Goal: Information Seeking & Learning: Learn about a topic

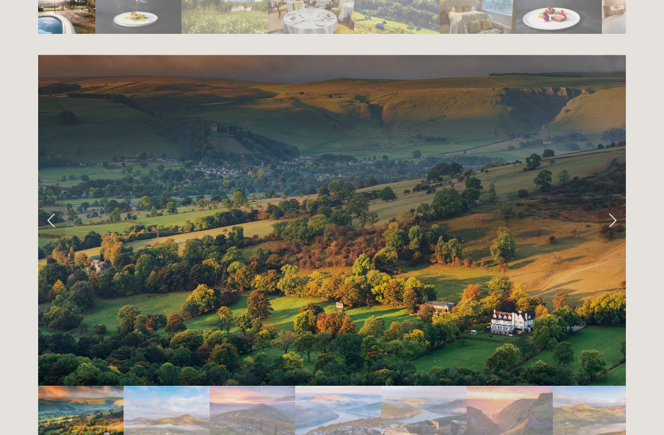
scroll to position [2436, 0]
click at [613, 202] on link "Next Slide" at bounding box center [612, 220] width 27 height 37
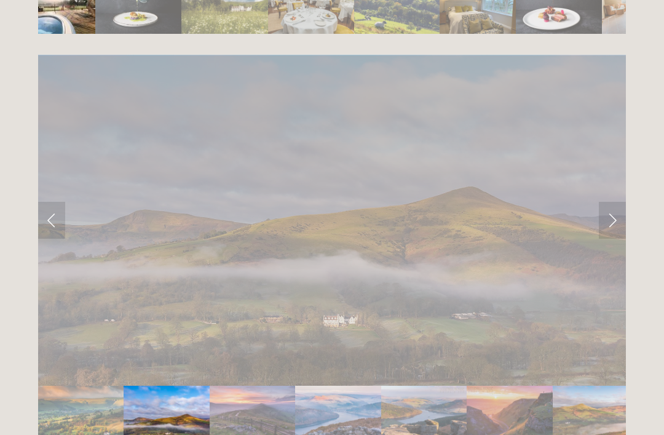
click at [617, 202] on link "Next Slide" at bounding box center [612, 220] width 27 height 37
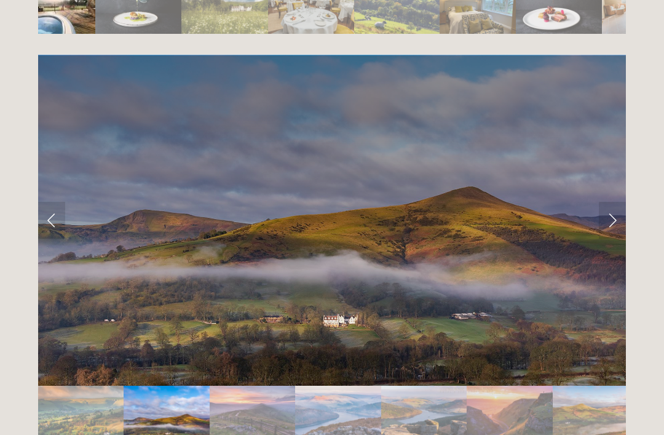
click at [622, 202] on link "Next Slide" at bounding box center [612, 220] width 27 height 37
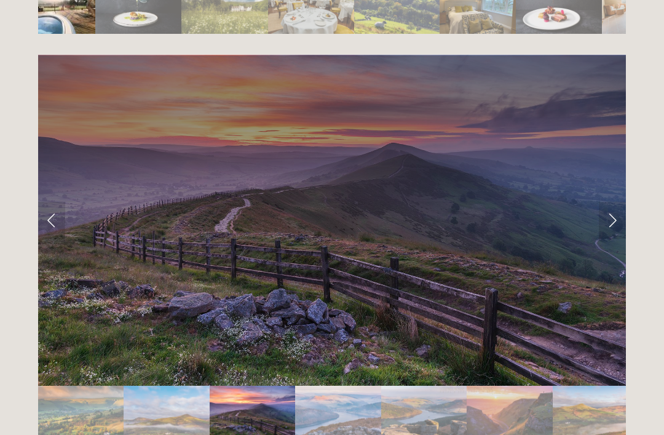
click at [625, 202] on link "Next Slide" at bounding box center [612, 220] width 27 height 37
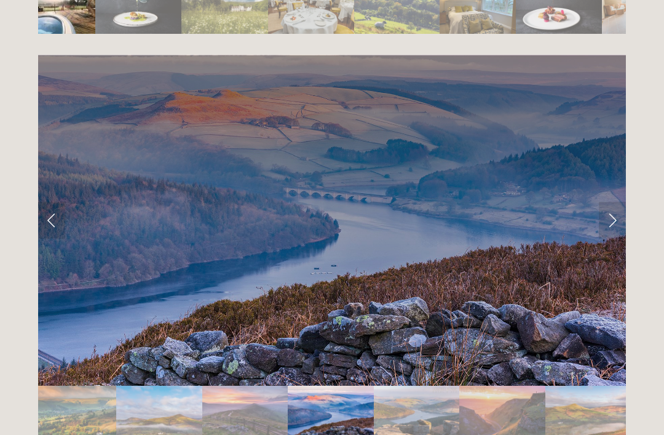
click at [620, 202] on link "Next Slide" at bounding box center [612, 220] width 27 height 37
click at [615, 202] on link "Next Slide" at bounding box center [612, 220] width 27 height 37
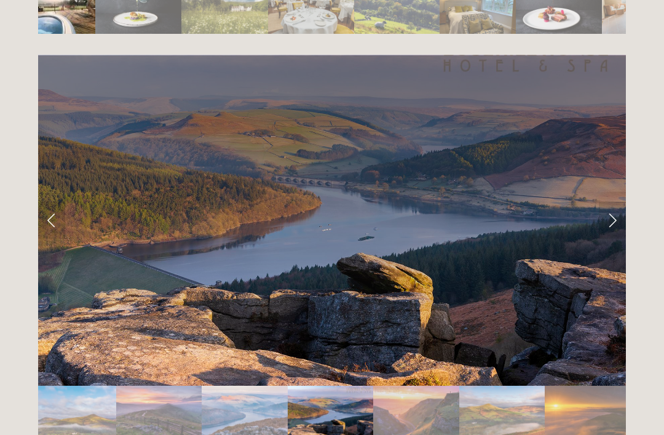
click at [621, 202] on link "Next Slide" at bounding box center [612, 220] width 27 height 37
click at [622, 202] on link "Next Slide" at bounding box center [612, 220] width 27 height 37
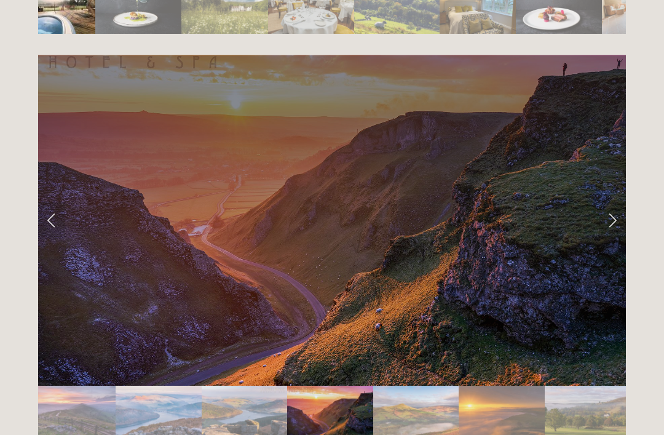
click at [618, 202] on link "Next Slide" at bounding box center [612, 220] width 27 height 37
click at [616, 202] on link "Next Slide" at bounding box center [612, 220] width 27 height 37
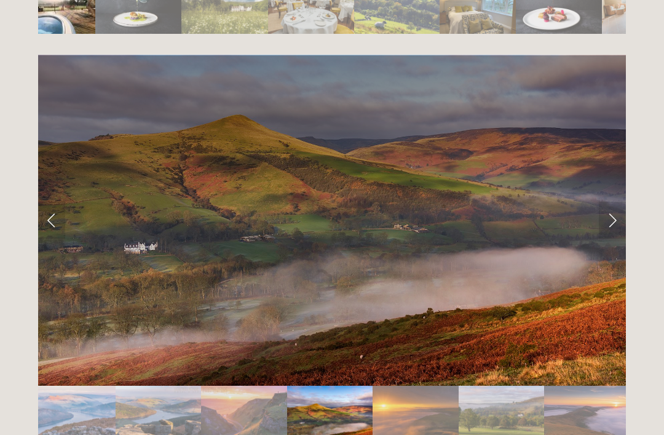
click at [621, 202] on link "Next Slide" at bounding box center [612, 220] width 27 height 37
click at [624, 202] on link "Next Slide" at bounding box center [612, 220] width 27 height 37
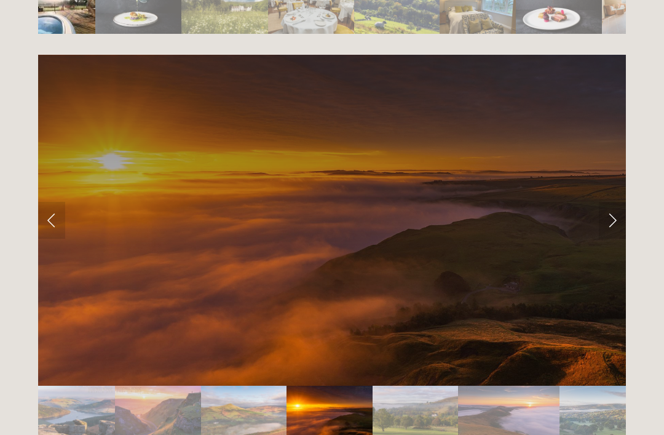
click at [622, 202] on link "Next Slide" at bounding box center [612, 220] width 27 height 37
click at [621, 202] on link "Next Slide" at bounding box center [612, 220] width 27 height 37
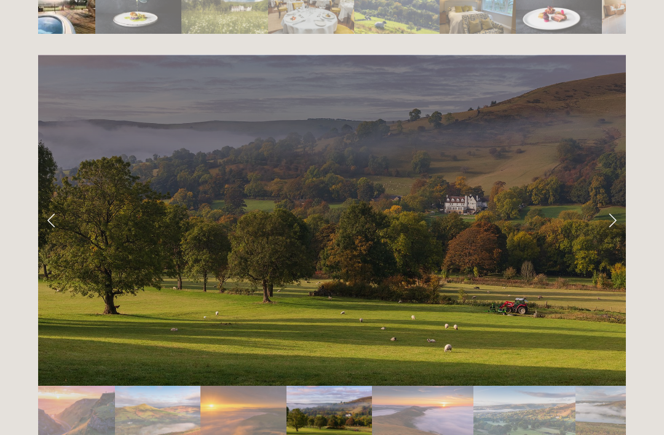
click at [624, 202] on link "Next Slide" at bounding box center [612, 220] width 27 height 37
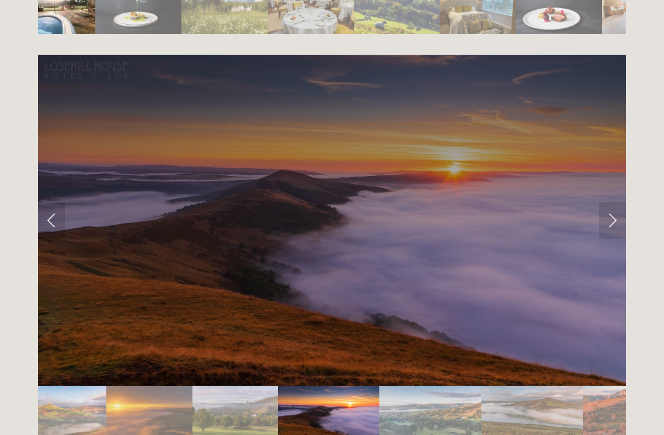
click at [625, 202] on link "Next Slide" at bounding box center [612, 220] width 27 height 37
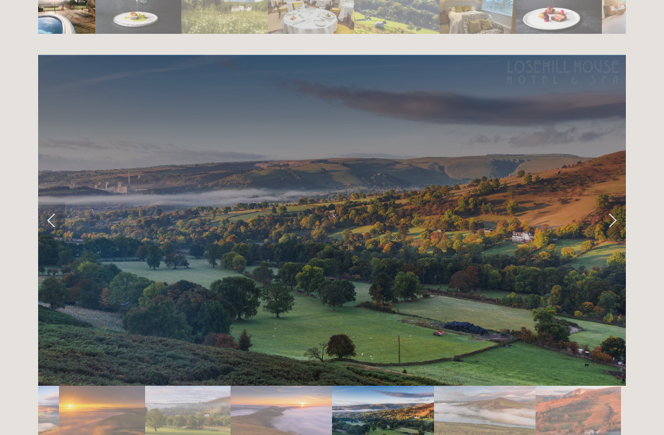
click at [624, 202] on link "Next Slide" at bounding box center [612, 220] width 27 height 37
click at [634, 177] on div at bounding box center [332, 248] width 608 height 409
click at [625, 202] on link "Next Slide" at bounding box center [612, 220] width 27 height 37
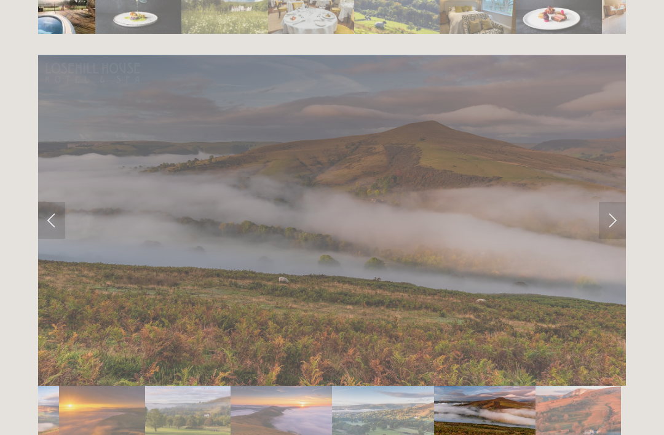
click at [634, 180] on div at bounding box center [332, 248] width 608 height 409
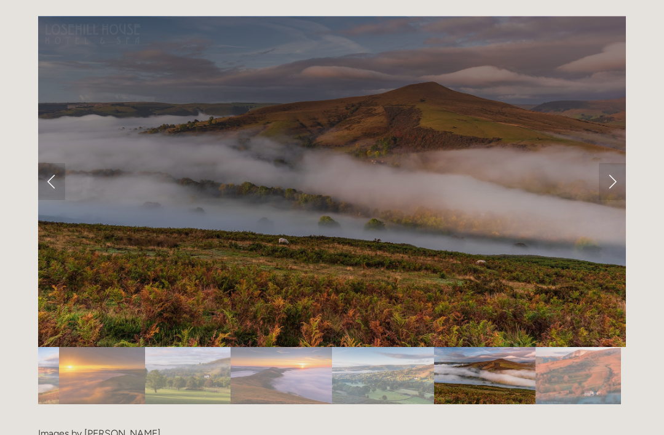
scroll to position [2475, 0]
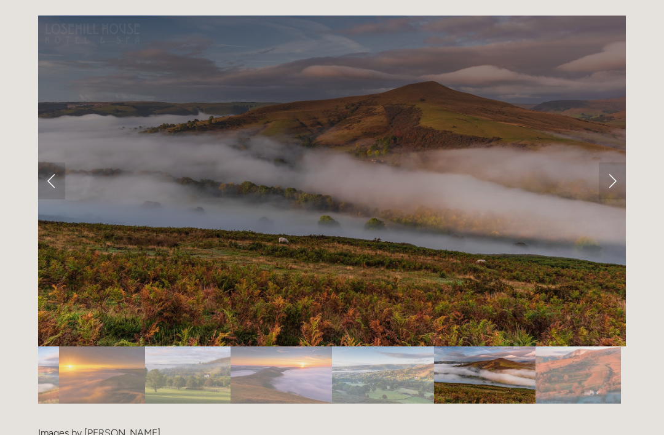
click at [610, 162] on link "Next Slide" at bounding box center [612, 180] width 27 height 37
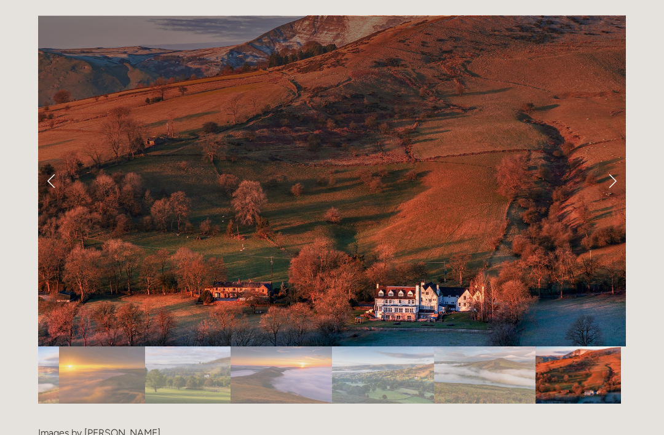
click at [607, 162] on link "Next Slide" at bounding box center [612, 180] width 27 height 37
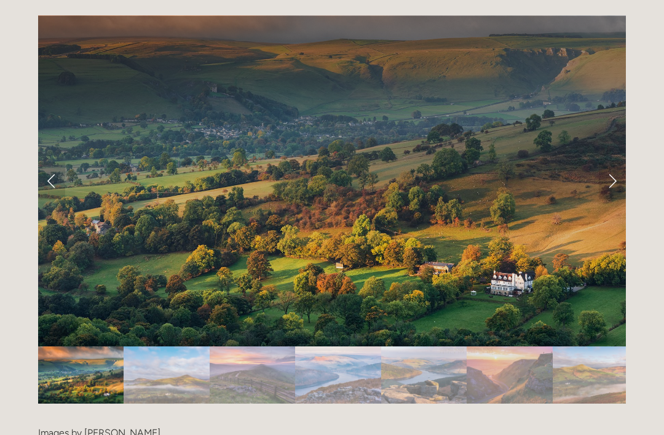
click at [603, 162] on link "Next Slide" at bounding box center [612, 180] width 27 height 37
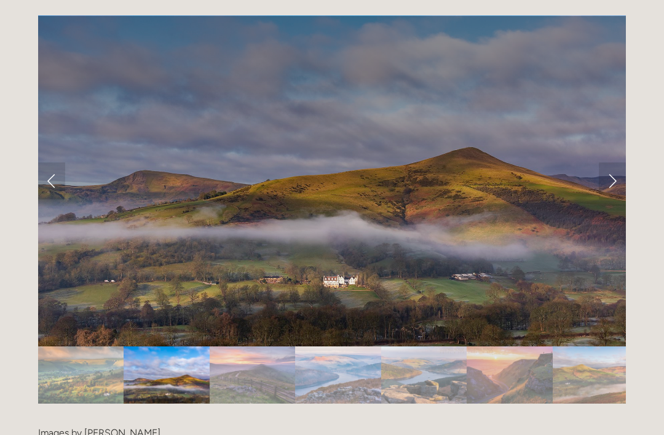
click at [607, 162] on link "Next Slide" at bounding box center [612, 180] width 27 height 37
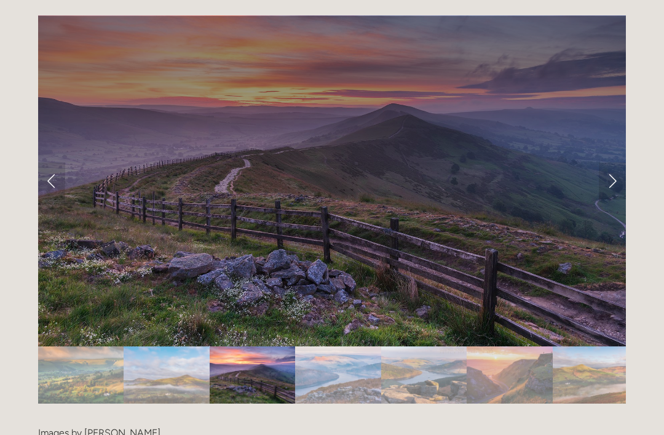
click at [604, 162] on link "Next Slide" at bounding box center [612, 180] width 27 height 37
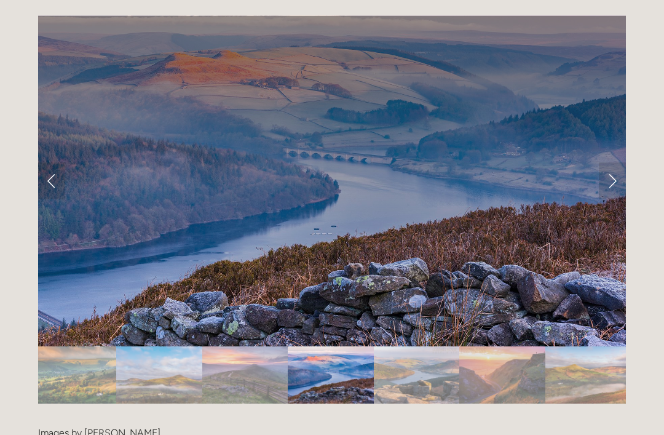
click at [615, 162] on link "Next Slide" at bounding box center [612, 180] width 27 height 37
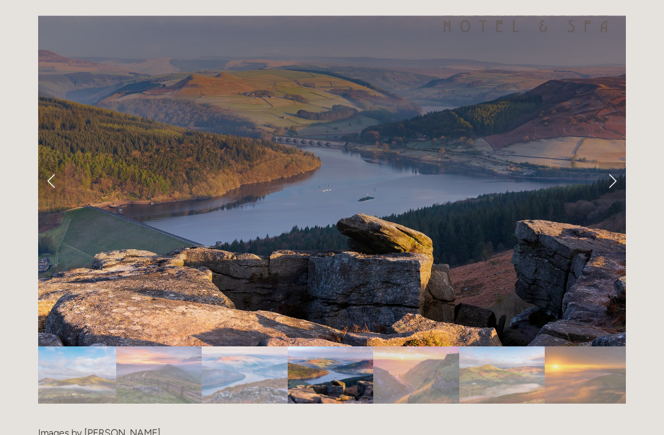
click at [610, 162] on link "Next Slide" at bounding box center [612, 180] width 27 height 37
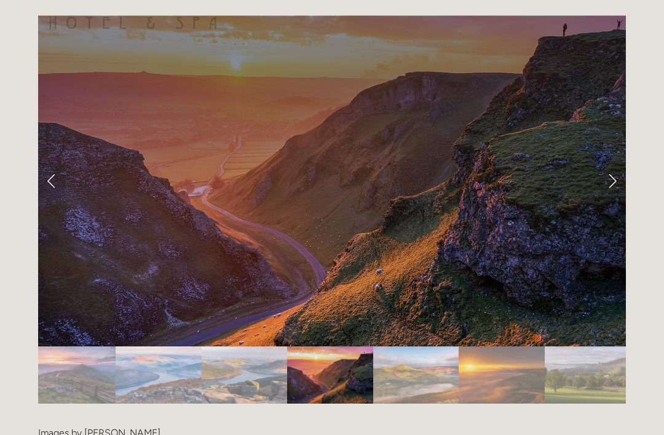
click at [612, 162] on link "Next Slide" at bounding box center [612, 180] width 27 height 37
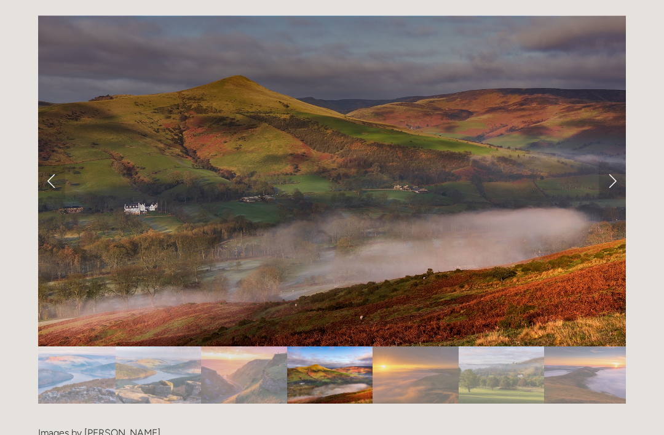
click at [608, 162] on link "Next Slide" at bounding box center [612, 180] width 27 height 37
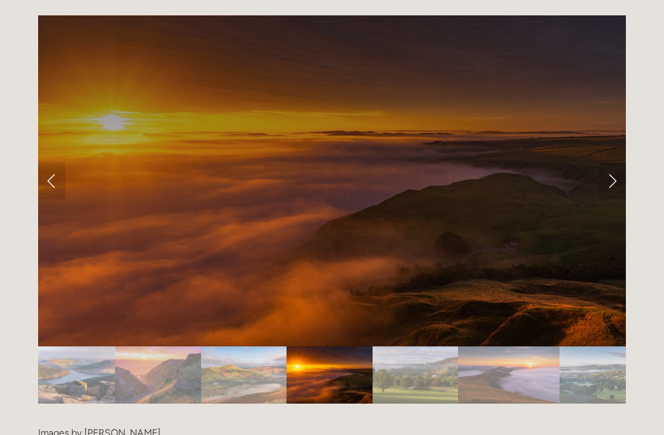
click at [613, 162] on link "Next Slide" at bounding box center [612, 180] width 27 height 37
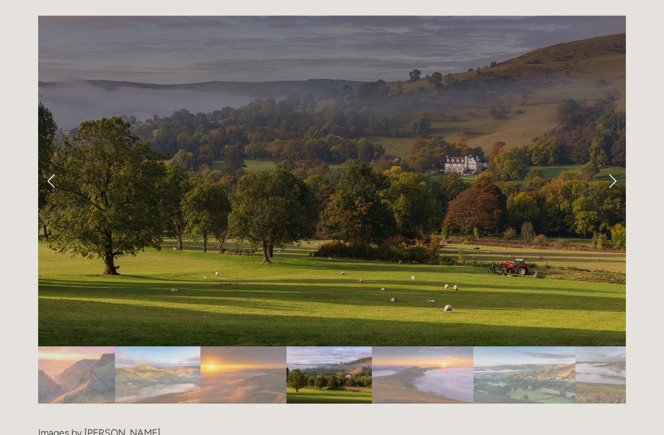
click at [613, 162] on link "Next Slide" at bounding box center [612, 180] width 27 height 37
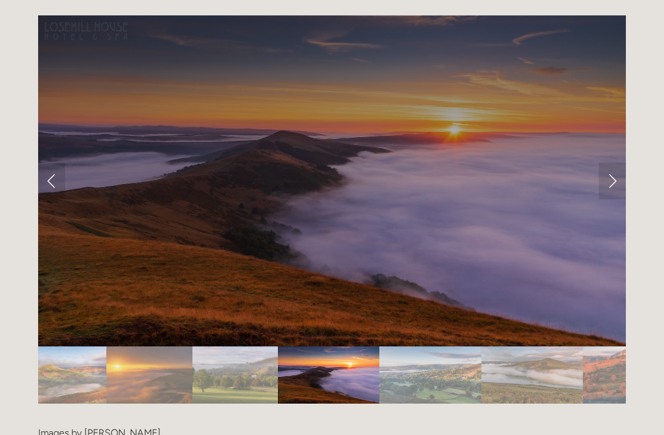
click at [616, 162] on link "Next Slide" at bounding box center [612, 180] width 27 height 37
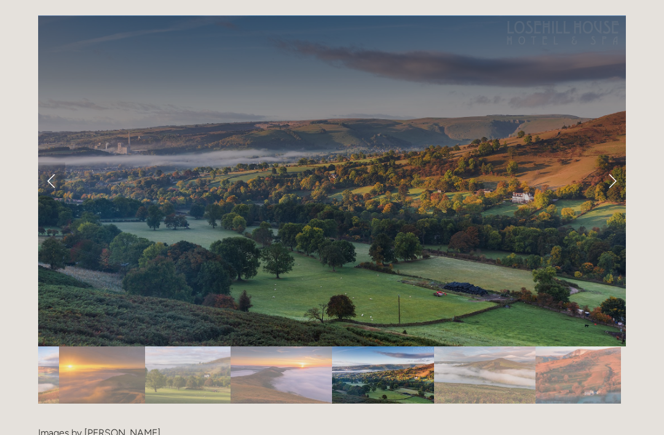
click at [616, 162] on link "Next Slide" at bounding box center [612, 180] width 27 height 37
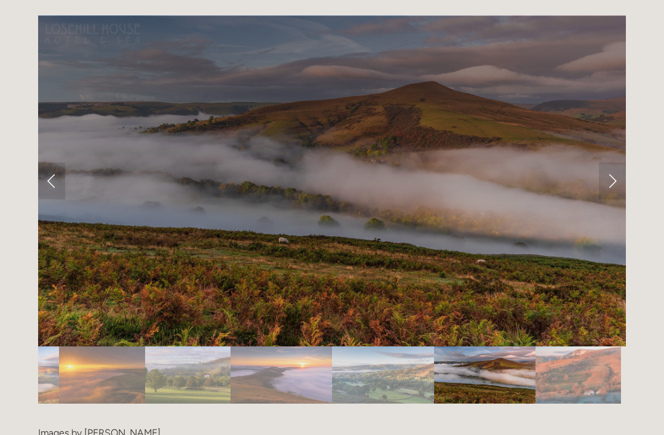
click at [620, 162] on link "Next Slide" at bounding box center [612, 180] width 27 height 37
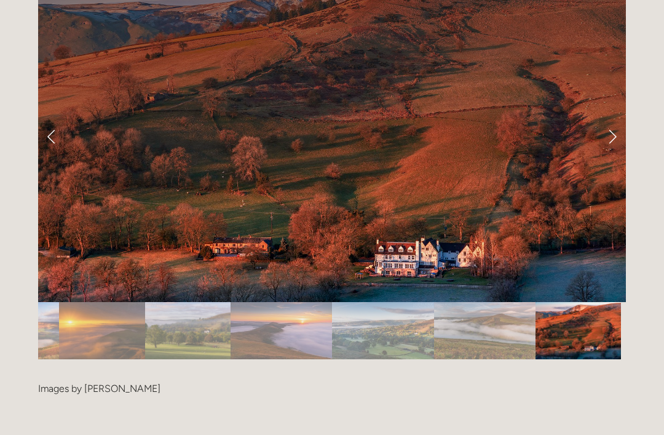
scroll to position [2531, 0]
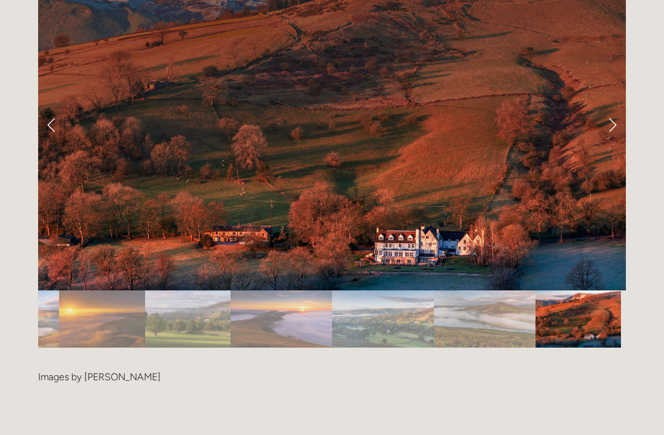
click at [417, 356] on div at bounding box center [332, 356] width 588 height 0
click at [604, 106] on link "Next Slide" at bounding box center [612, 124] width 27 height 37
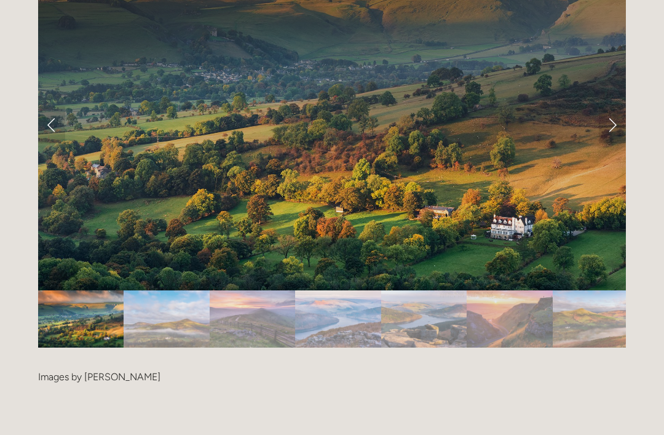
click at [615, 106] on link "Next Slide" at bounding box center [612, 124] width 27 height 37
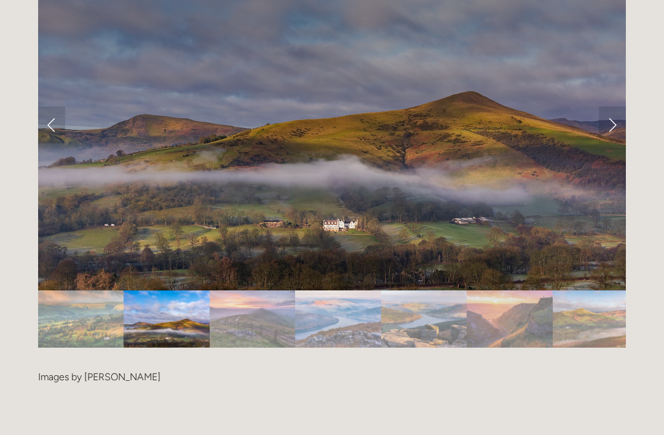
click at [615, 106] on link "Next Slide" at bounding box center [612, 124] width 27 height 37
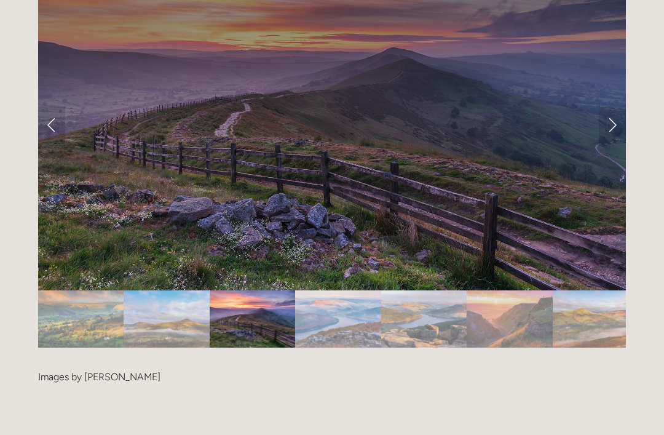
click at [607, 106] on link "Next Slide" at bounding box center [612, 124] width 27 height 37
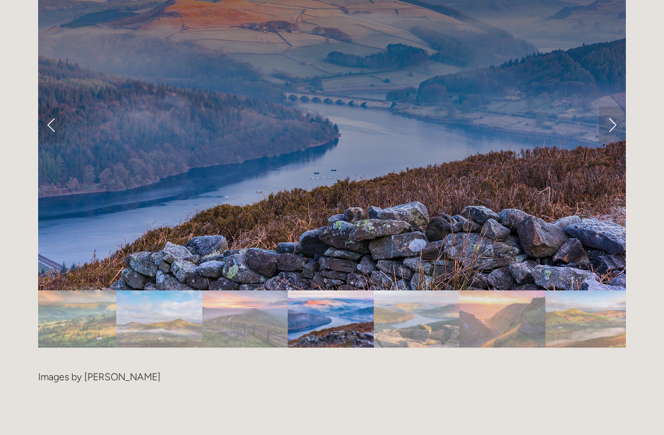
click at [608, 106] on link "Next Slide" at bounding box center [612, 124] width 27 height 37
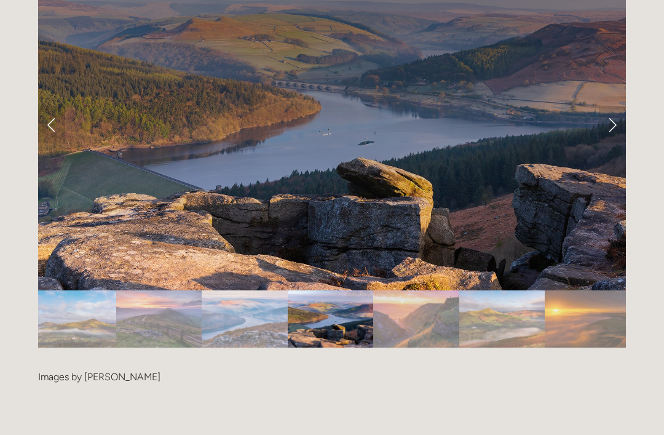
click at [616, 106] on link "Next Slide" at bounding box center [612, 124] width 27 height 37
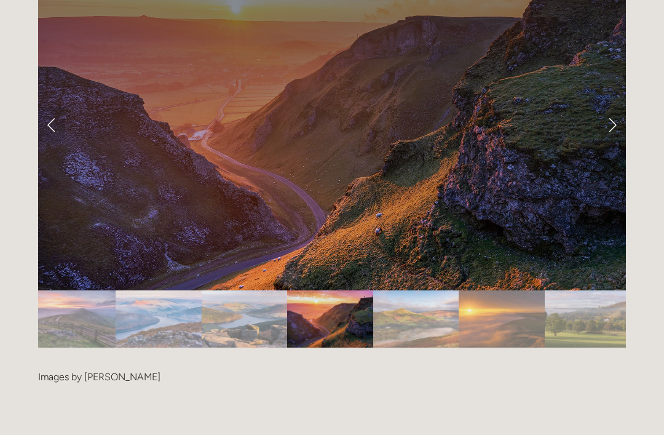
click at [615, 106] on link "Next Slide" at bounding box center [612, 124] width 27 height 37
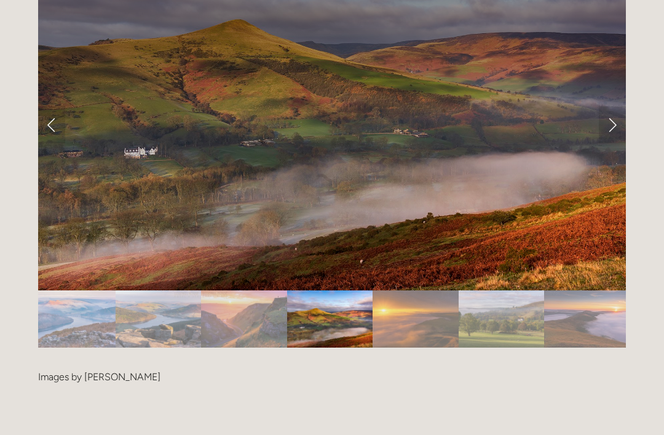
click at [613, 106] on link "Next Slide" at bounding box center [612, 124] width 27 height 37
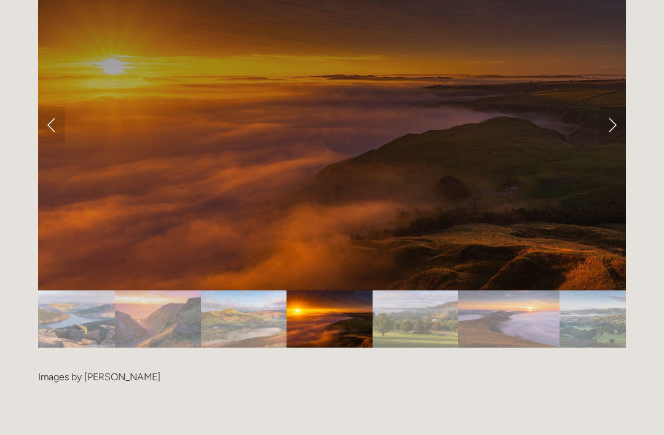
click at [617, 106] on link "Next Slide" at bounding box center [612, 124] width 27 height 37
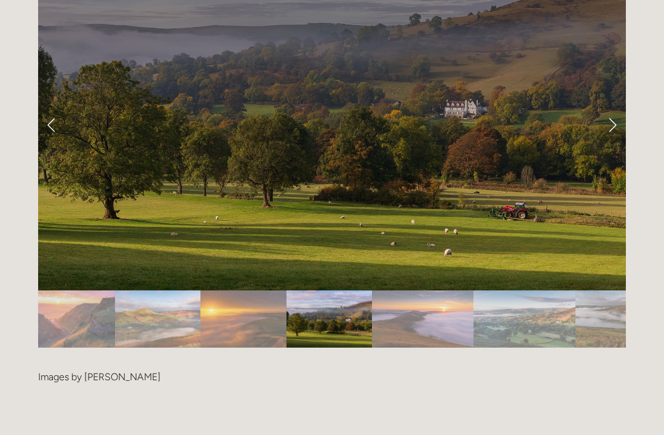
click at [622, 106] on link "Next Slide" at bounding box center [612, 124] width 27 height 37
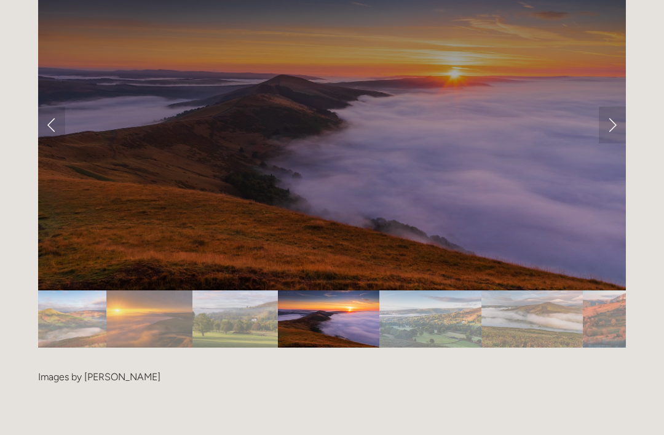
click at [616, 106] on link "Next Slide" at bounding box center [612, 124] width 27 height 37
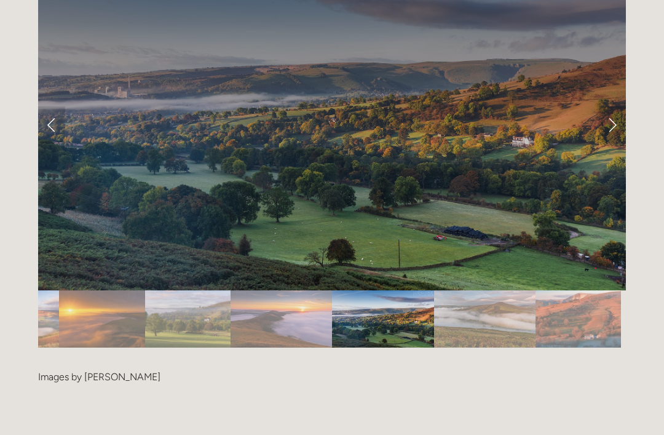
click at [615, 106] on link "Next Slide" at bounding box center [612, 124] width 27 height 37
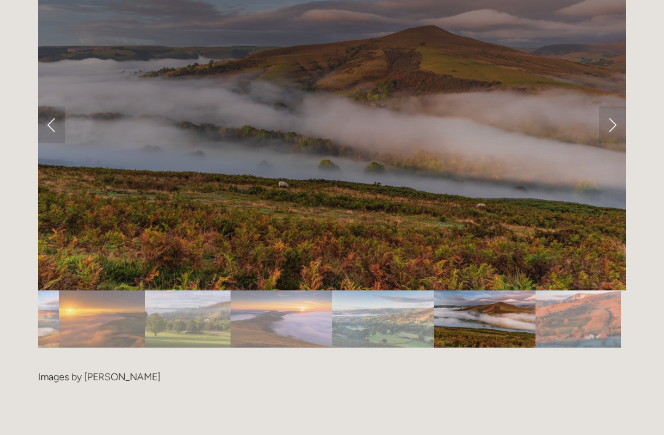
click at [613, 295] on div at bounding box center [332, 295] width 588 height 0
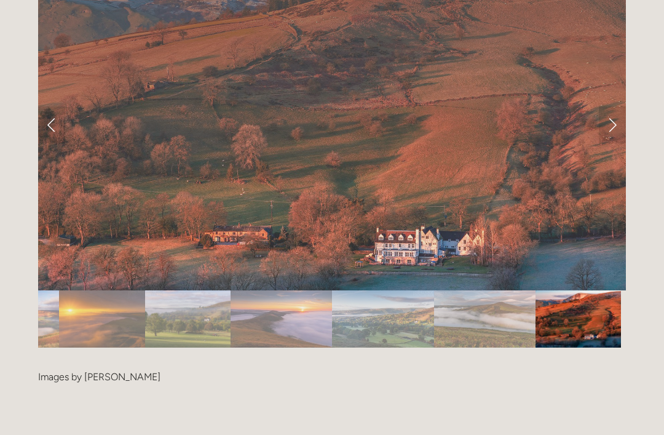
click at [608, 106] on link "Next Slide" at bounding box center [612, 124] width 27 height 37
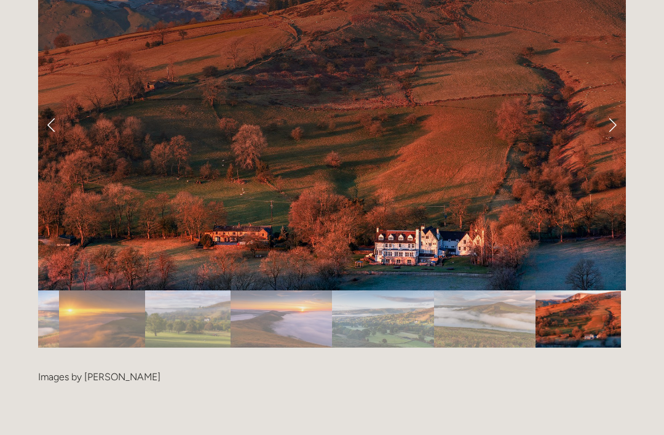
click at [609, 356] on div at bounding box center [332, 356] width 588 height 0
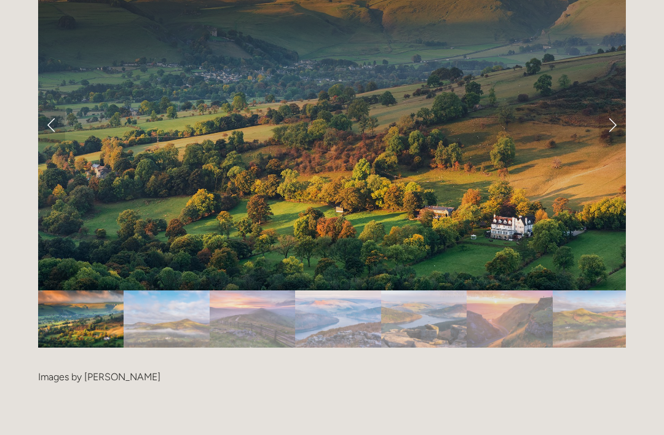
click at [612, 106] on link "Next Slide" at bounding box center [612, 124] width 27 height 37
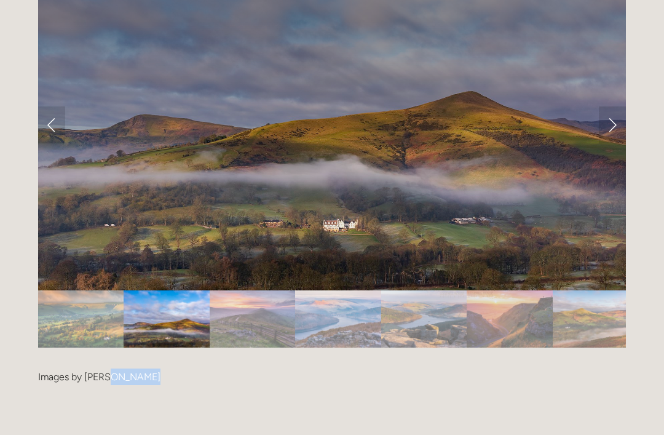
click at [610, 106] on link "Next Slide" at bounding box center [612, 124] width 27 height 37
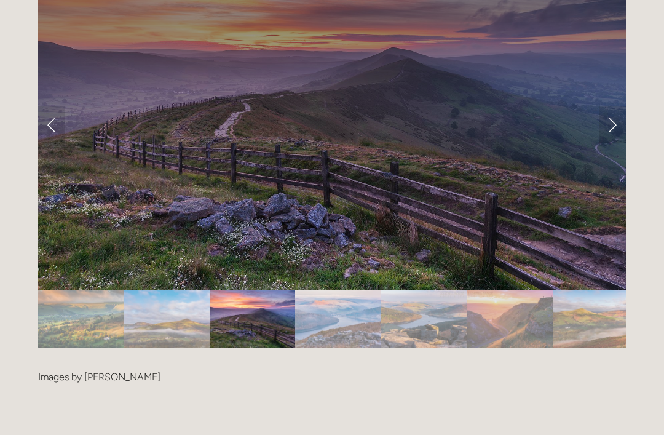
click at [612, 106] on link "Next Slide" at bounding box center [612, 124] width 27 height 37
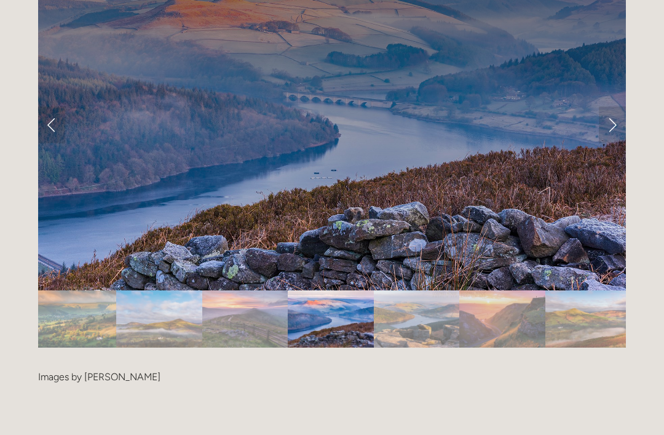
click at [607, 106] on link "Next Slide" at bounding box center [612, 124] width 27 height 37
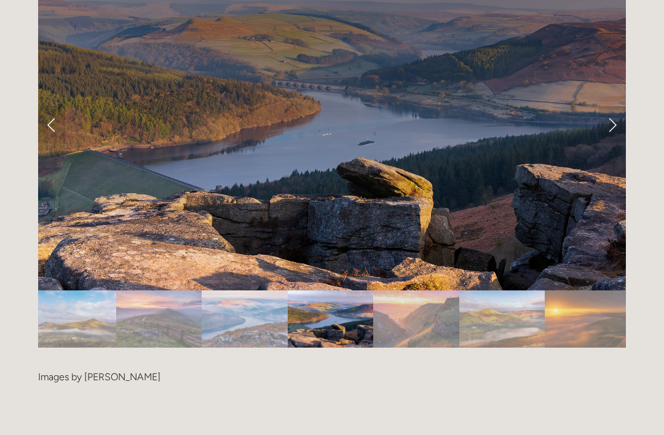
click at [612, 106] on link "Next Slide" at bounding box center [612, 124] width 27 height 37
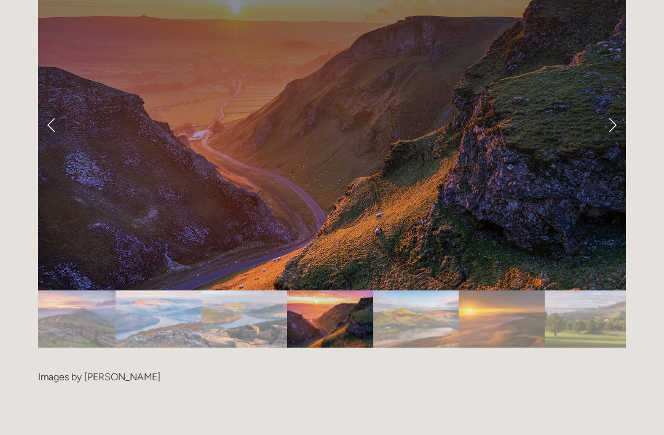
click at [605, 106] on link "Next Slide" at bounding box center [612, 124] width 27 height 37
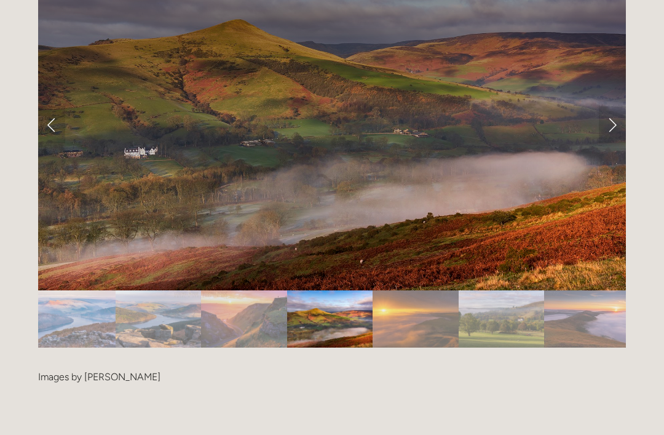
click at [613, 106] on link "Next Slide" at bounding box center [612, 124] width 27 height 37
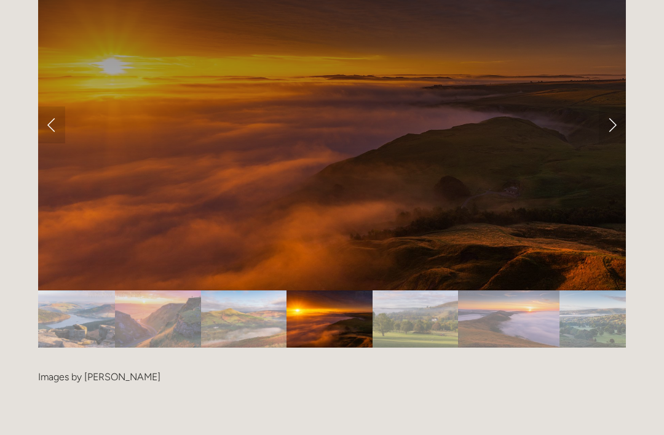
click at [607, 106] on link "Next Slide" at bounding box center [612, 124] width 27 height 37
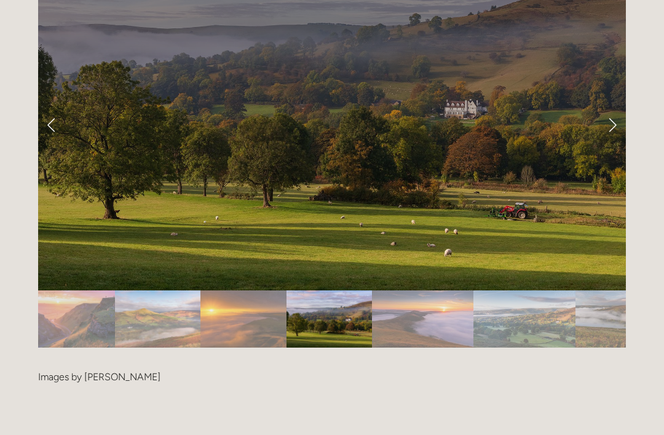
click at [610, 106] on link "Next Slide" at bounding box center [612, 124] width 27 height 37
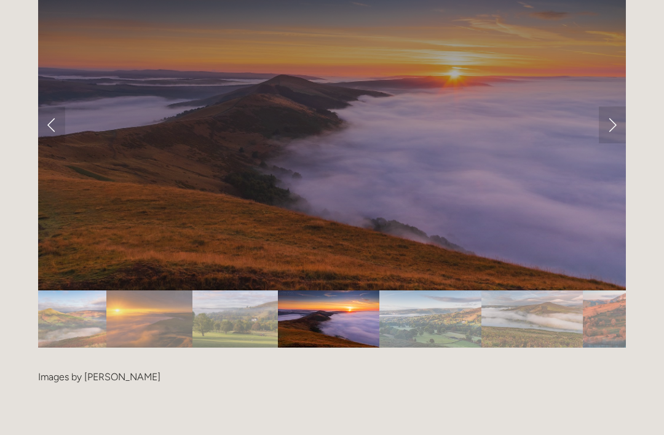
click at [612, 106] on link "Next Slide" at bounding box center [612, 124] width 27 height 37
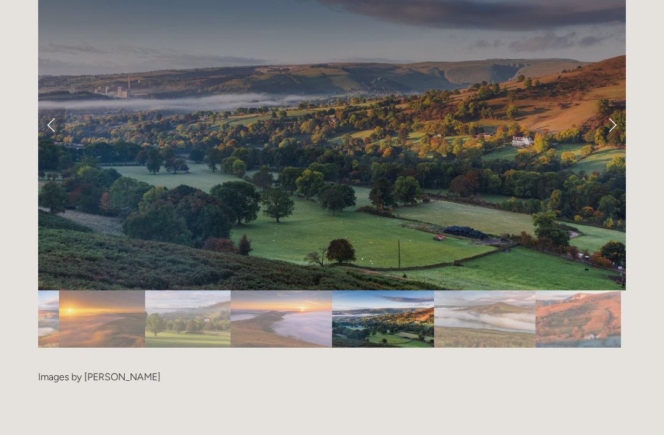
click at [613, 106] on link "Next Slide" at bounding box center [612, 124] width 27 height 37
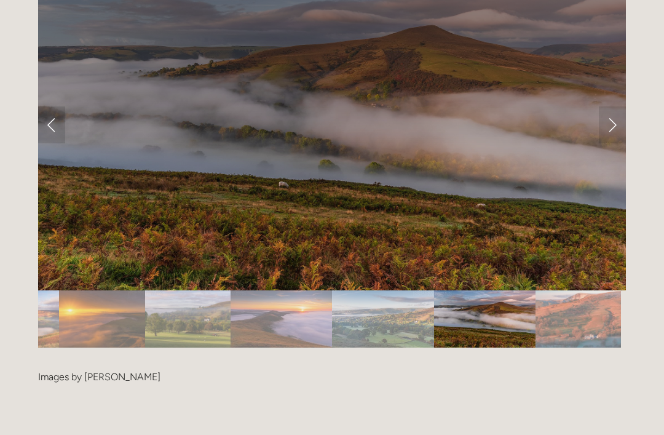
click at [612, 106] on link "Next Slide" at bounding box center [612, 124] width 27 height 37
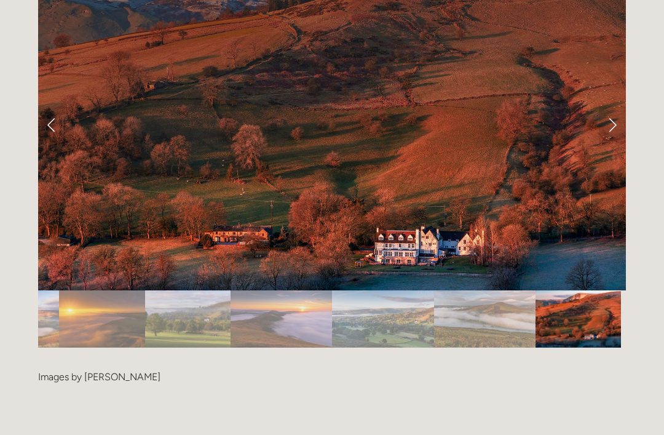
click at [606, 106] on link "Next Slide" at bounding box center [612, 124] width 27 height 37
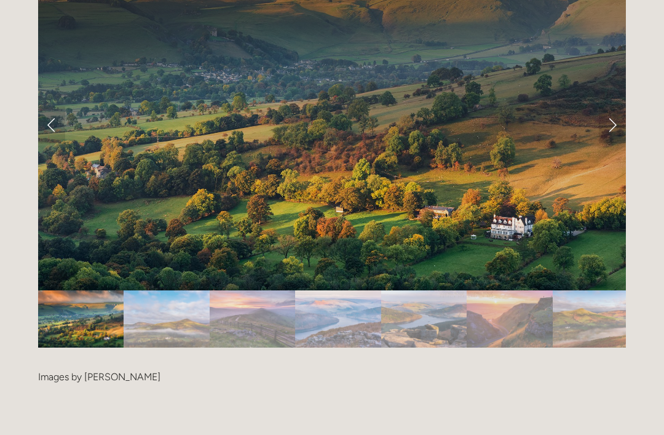
click at [609, 106] on link "Next Slide" at bounding box center [612, 124] width 27 height 37
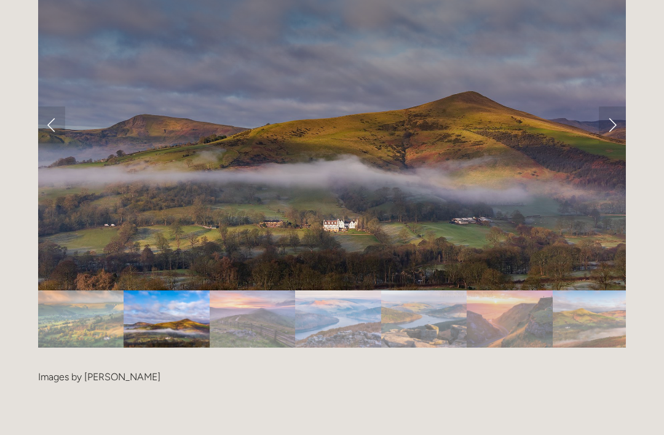
click at [615, 106] on link "Next Slide" at bounding box center [612, 124] width 27 height 37
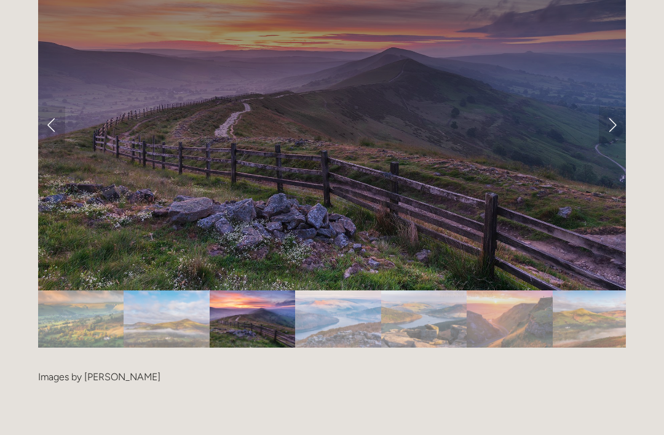
click at [620, 106] on link "Next Slide" at bounding box center [612, 124] width 27 height 37
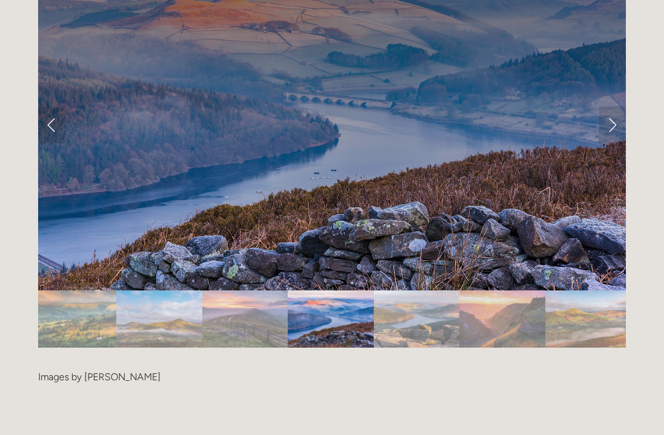
click at [618, 106] on link "Next Slide" at bounding box center [612, 124] width 27 height 37
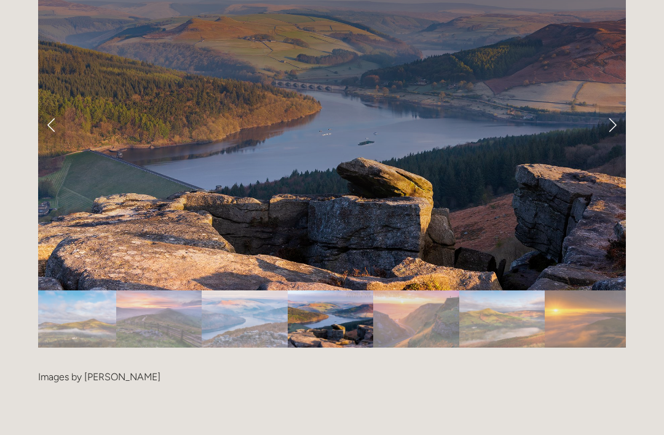
click at [620, 106] on link "Next Slide" at bounding box center [612, 124] width 27 height 37
click at [612, 106] on link "Next Slide" at bounding box center [612, 124] width 27 height 37
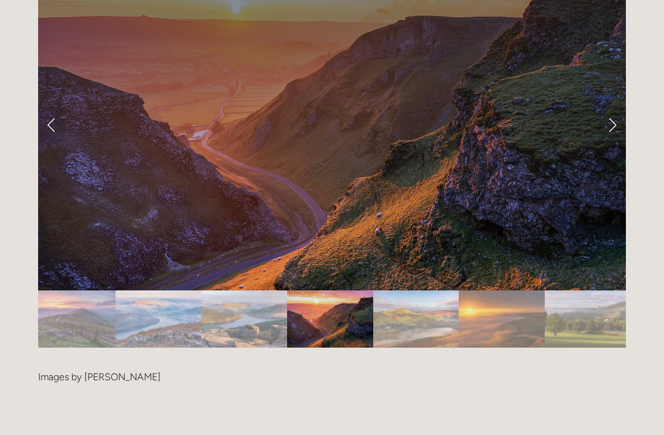
click at [608, 106] on link "Next Slide" at bounding box center [612, 124] width 27 height 37
click at [610, 106] on link "Next Slide" at bounding box center [612, 124] width 27 height 37
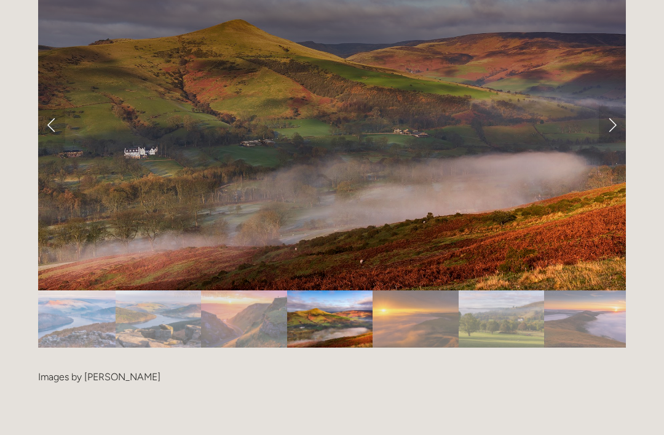
click at [620, 106] on link "Next Slide" at bounding box center [612, 124] width 27 height 37
click at [623, 106] on link "Next Slide" at bounding box center [612, 124] width 27 height 37
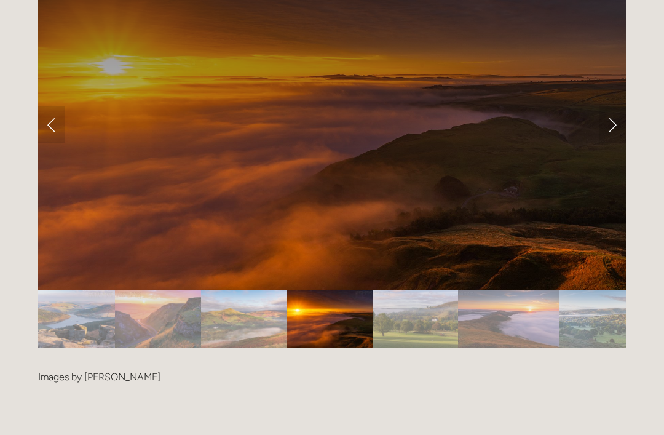
click at [624, 106] on link "Next Slide" at bounding box center [612, 124] width 27 height 37
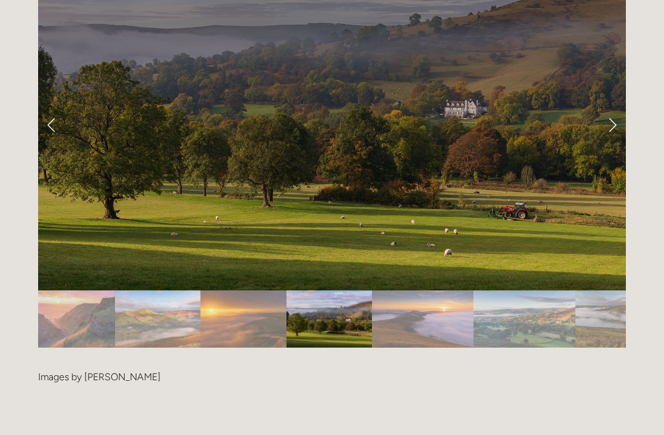
click at [616, 106] on link "Next Slide" at bounding box center [612, 124] width 27 height 37
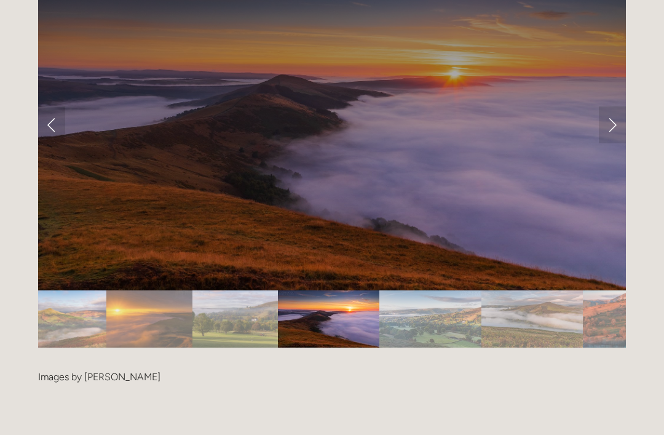
click at [615, 106] on link "Next Slide" at bounding box center [612, 124] width 27 height 37
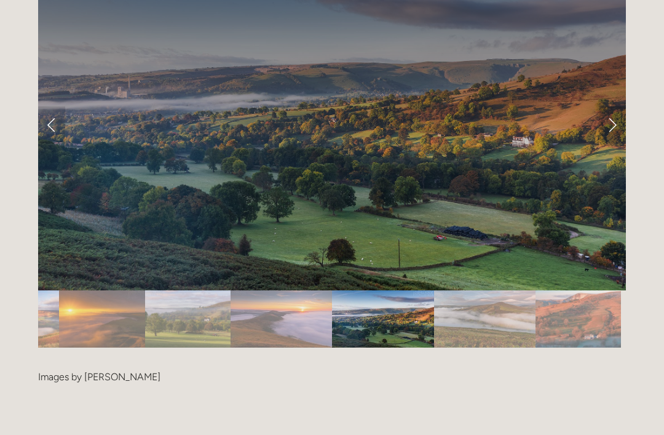
click at [616, 106] on link "Next Slide" at bounding box center [612, 124] width 27 height 37
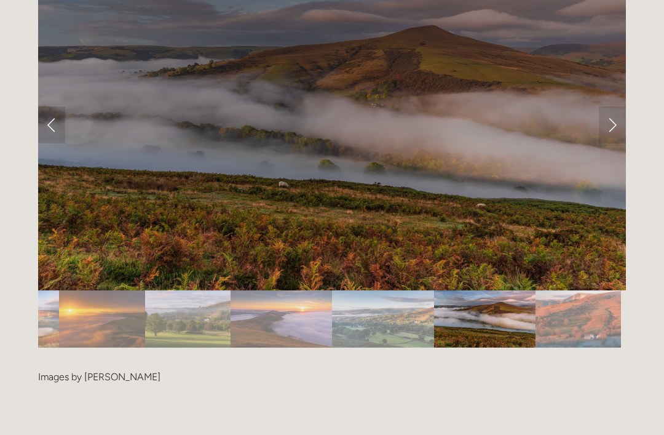
click at [615, 106] on link "Next Slide" at bounding box center [612, 124] width 27 height 37
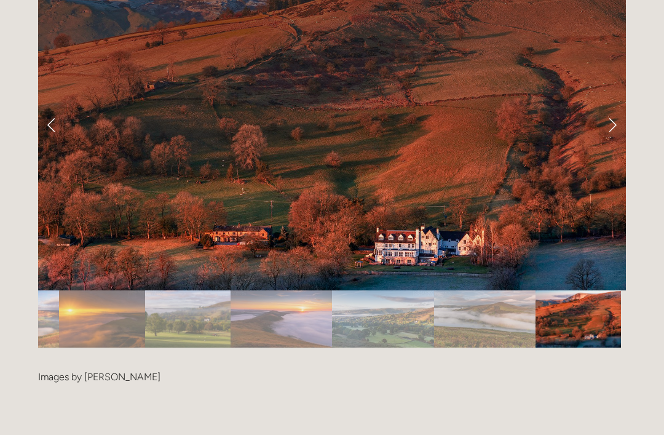
click at [607, 106] on link "Next Slide" at bounding box center [612, 124] width 27 height 37
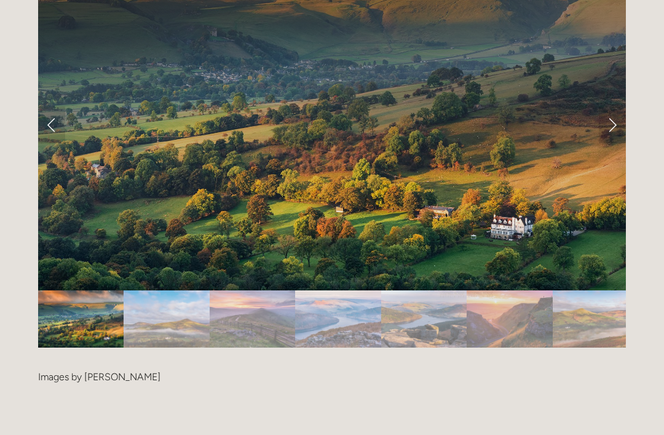
click at [610, 106] on link "Next Slide" at bounding box center [612, 124] width 27 height 37
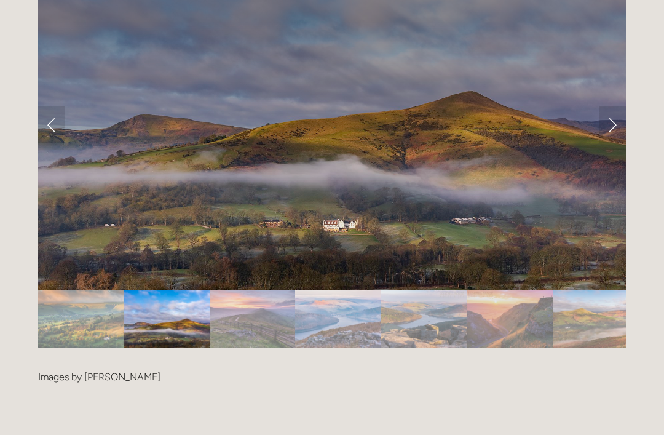
click at [616, 106] on link "Next Slide" at bounding box center [612, 124] width 27 height 37
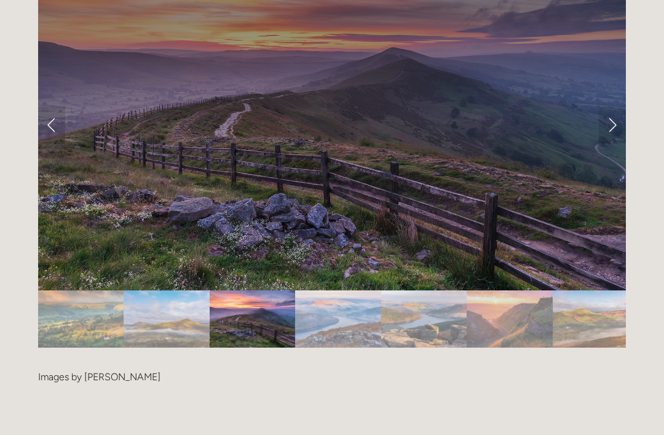
click at [613, 106] on link "Next Slide" at bounding box center [612, 124] width 27 height 37
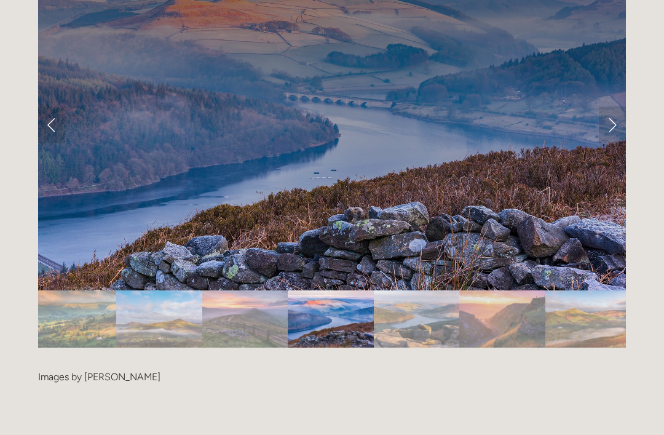
click at [613, 106] on link "Next Slide" at bounding box center [612, 124] width 27 height 37
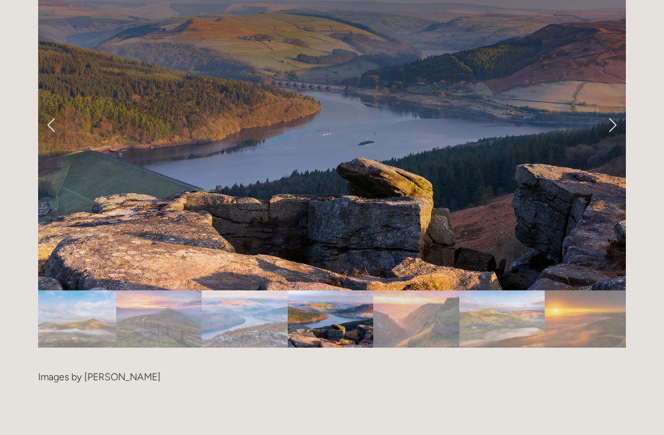
click at [608, 106] on link "Next Slide" at bounding box center [612, 124] width 27 height 37
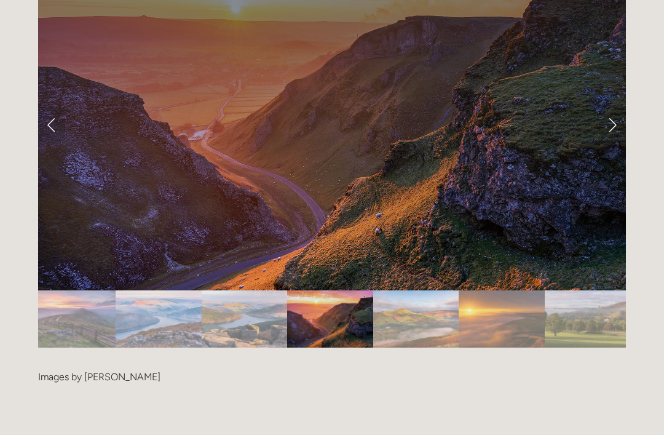
click at [612, 106] on link "Next Slide" at bounding box center [612, 124] width 27 height 37
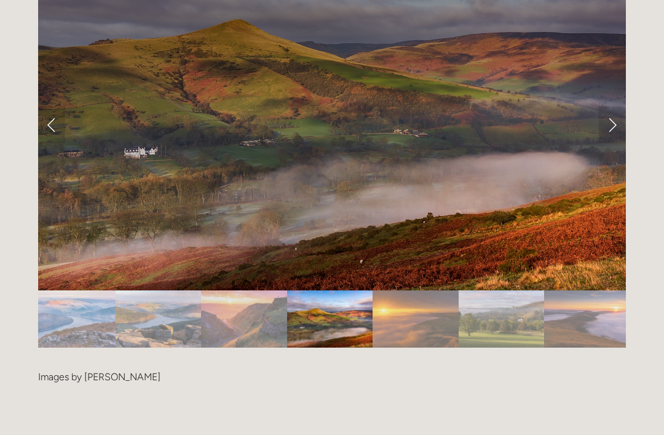
click at [619, 106] on link "Next Slide" at bounding box center [612, 124] width 27 height 37
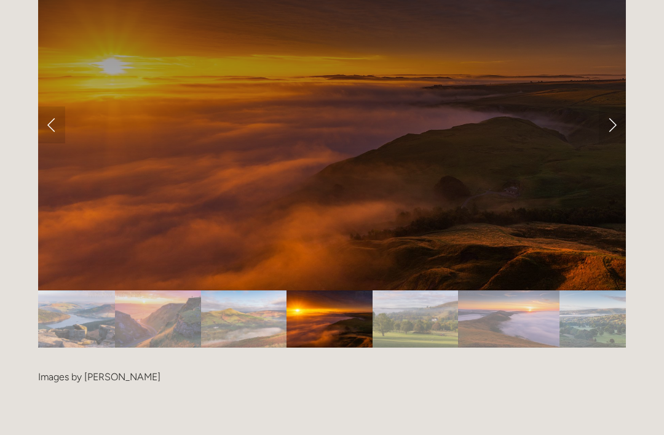
click at [615, 106] on link "Next Slide" at bounding box center [612, 124] width 27 height 37
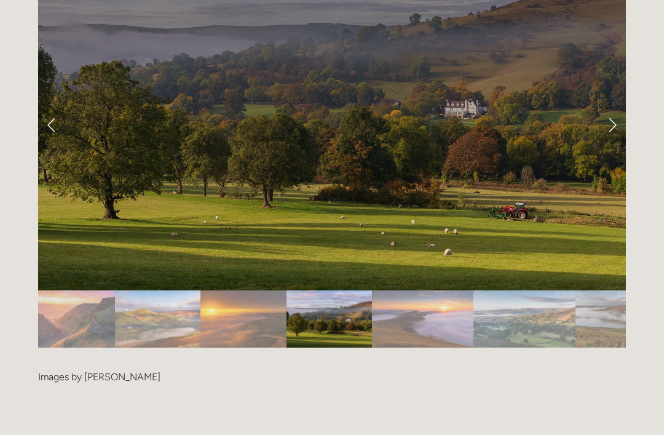
click at [620, 106] on link "Next Slide" at bounding box center [612, 124] width 27 height 37
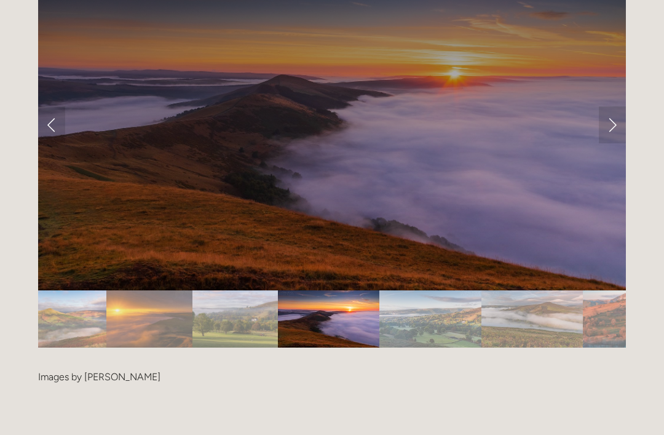
click at [619, 106] on link "Next Slide" at bounding box center [612, 124] width 27 height 37
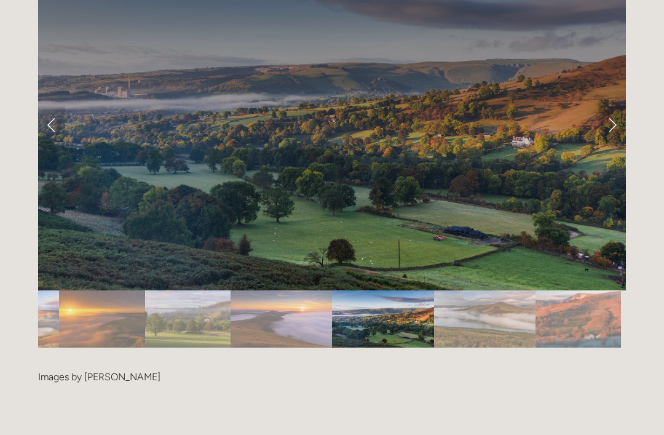
click at [616, 106] on link "Next Slide" at bounding box center [612, 124] width 27 height 37
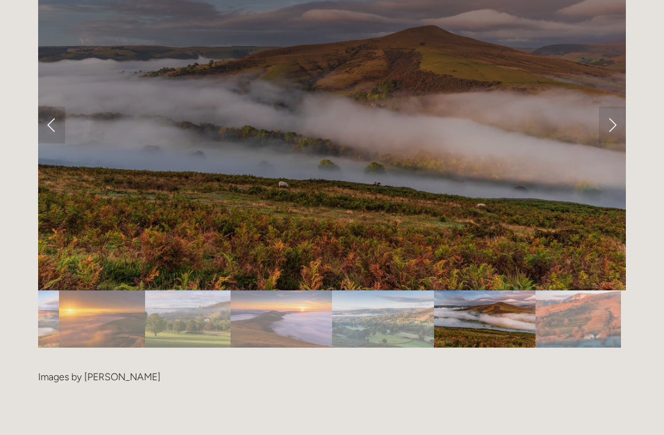
click at [613, 106] on link "Next Slide" at bounding box center [612, 124] width 27 height 37
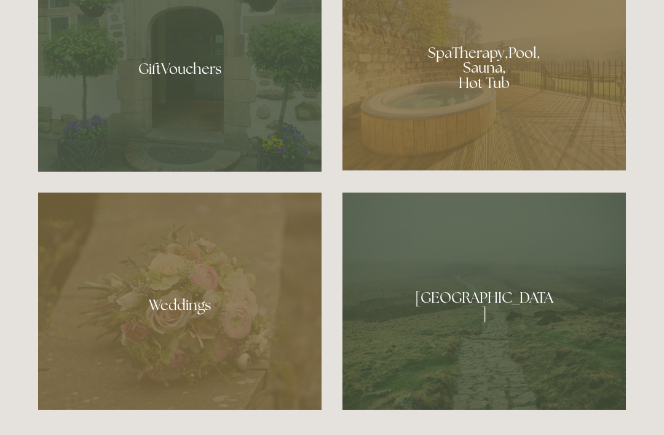
scroll to position [1012, 0]
click at [184, 338] on div at bounding box center [179, 300] width 283 height 217
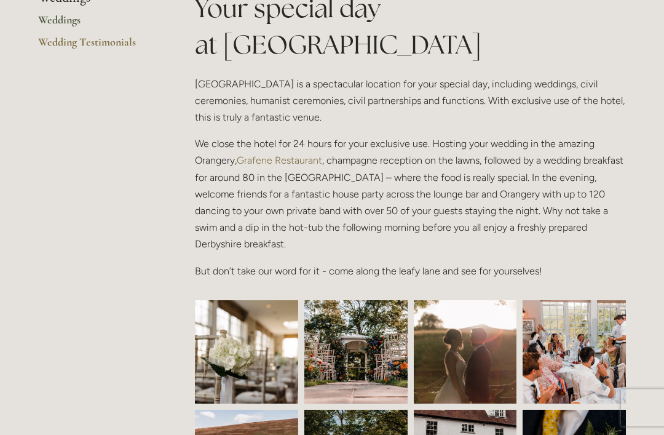
scroll to position [328, 0]
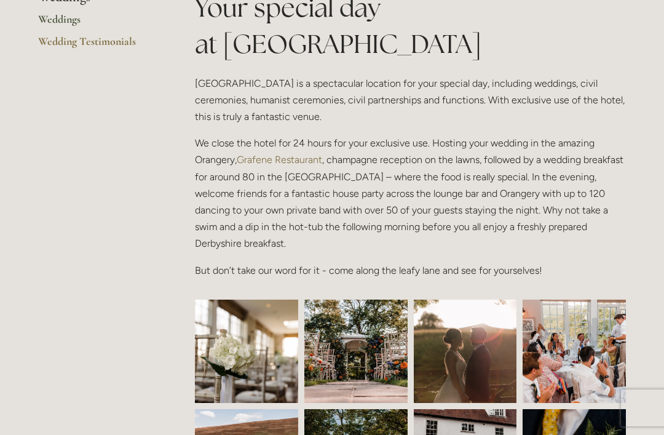
click at [252, 364] on img at bounding box center [246, 350] width 155 height 103
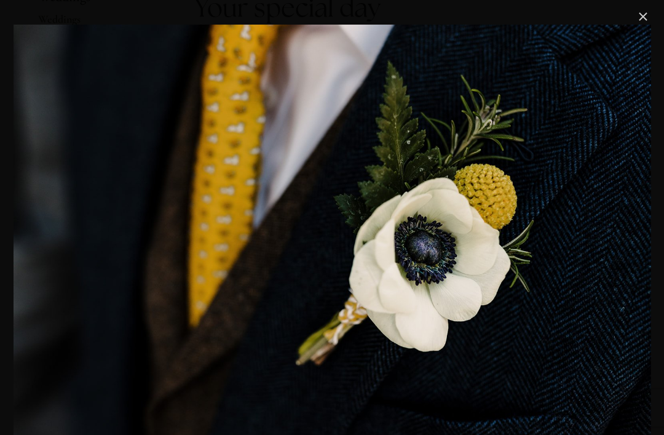
click at [641, 16] on link "Close" at bounding box center [642, 16] width 15 height 15
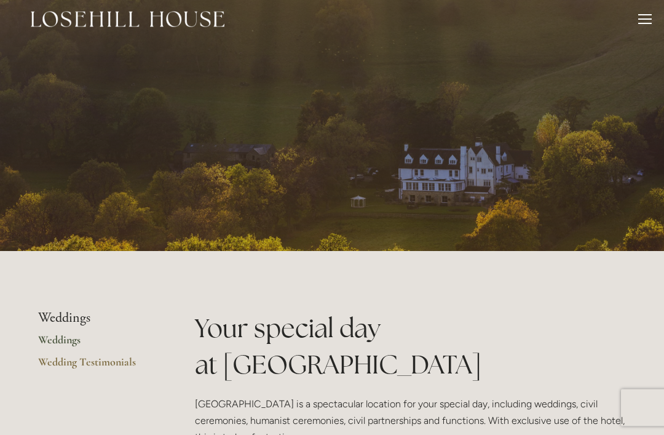
scroll to position [0, 0]
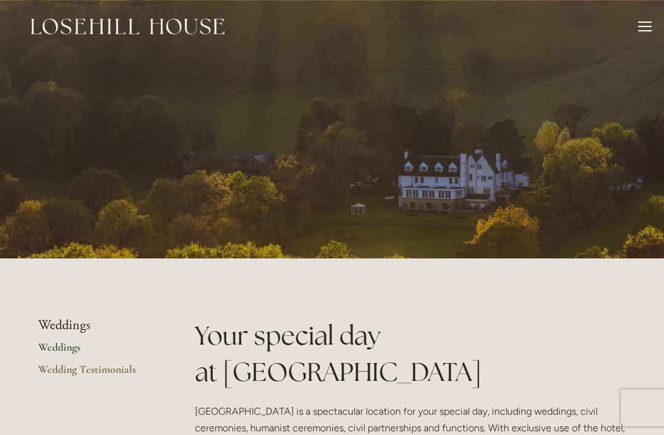
click at [632, 36] on div "Rooms Rooms Your Stay Book a stay Offers Spa About" at bounding box center [331, 26] width 639 height 53
click at [646, 23] on div at bounding box center [645, 29] width 14 height 14
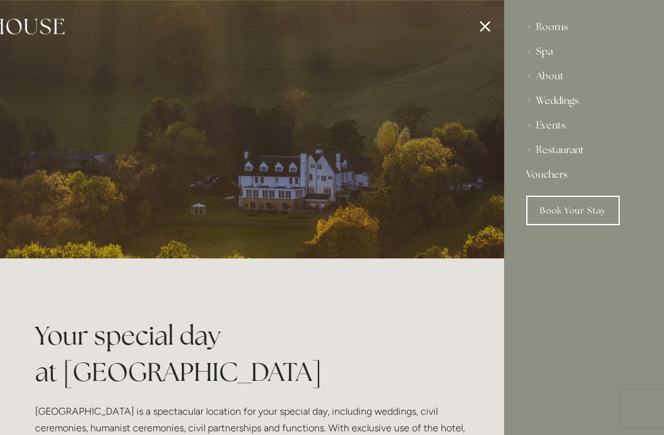
click at [562, 104] on div "Weddings" at bounding box center [584, 101] width 116 height 25
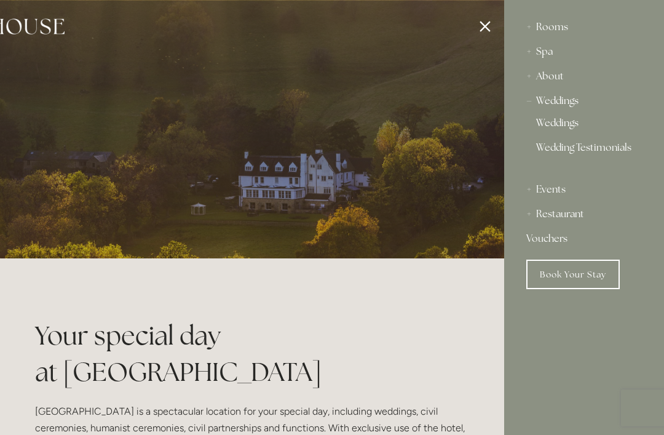
click at [573, 120] on link "Weddings" at bounding box center [584, 125] width 96 height 15
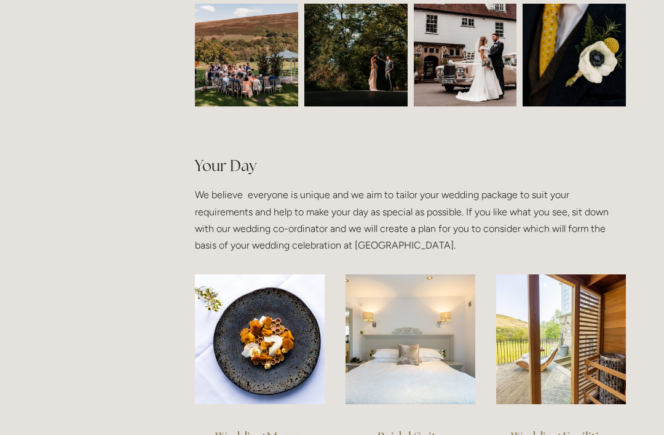
scroll to position [733, 0]
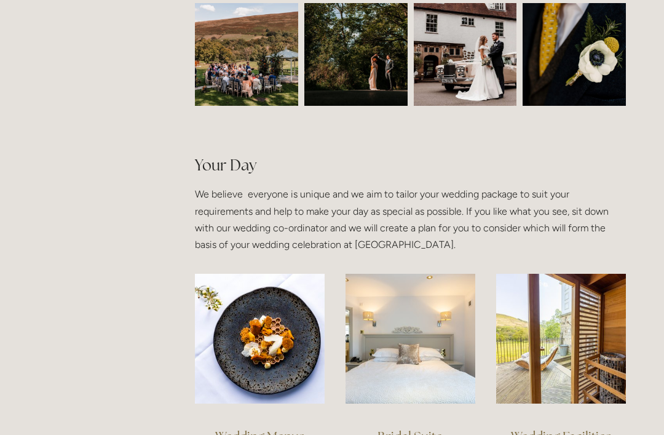
click at [269, 342] on img at bounding box center [260, 338] width 130 height 130
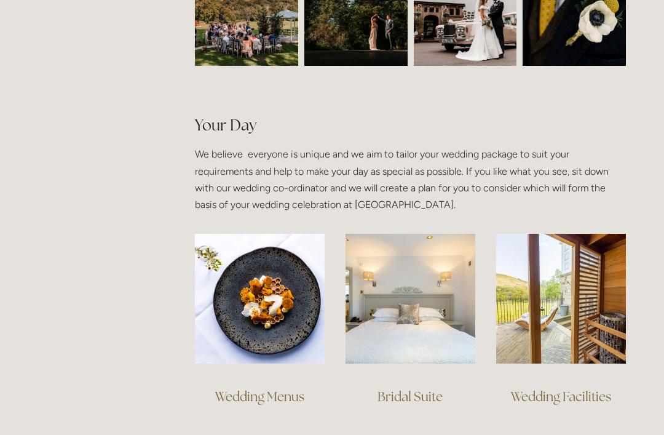
click at [413, 296] on img at bounding box center [410, 299] width 130 height 130
